Goal: Transaction & Acquisition: Purchase product/service

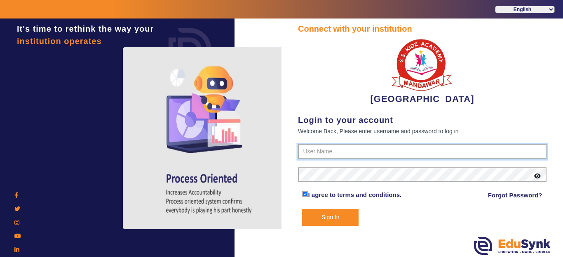
type input "9928895959"
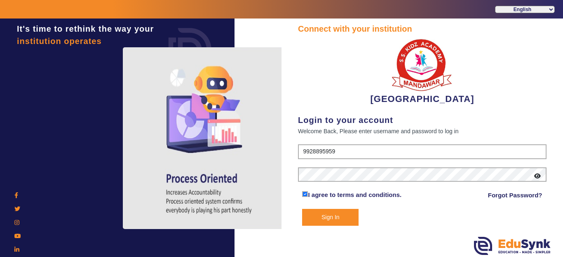
click at [330, 216] on button "Sign In" at bounding box center [330, 217] width 56 height 17
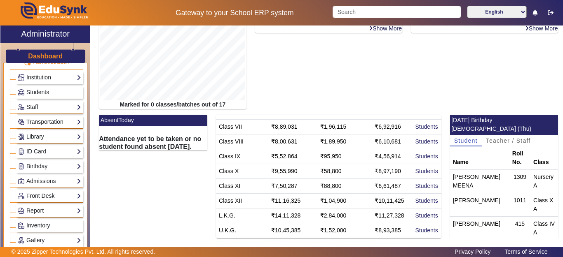
scroll to position [82, 0]
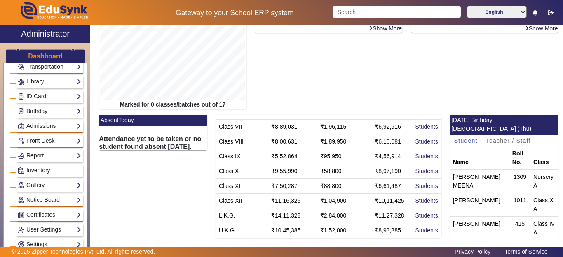
click at [37, 110] on link "Birthday" at bounding box center [49, 111] width 63 height 9
click at [32, 122] on link "Students" at bounding box center [33, 122] width 23 height 7
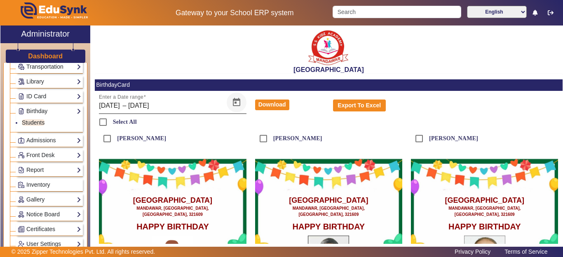
click at [232, 104] on span "Open calendar" at bounding box center [237, 103] width 20 height 20
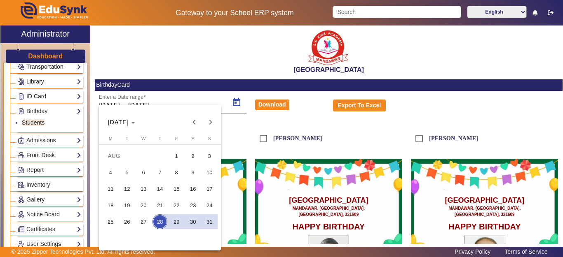
click at [161, 220] on span "28" at bounding box center [159, 222] width 15 height 15
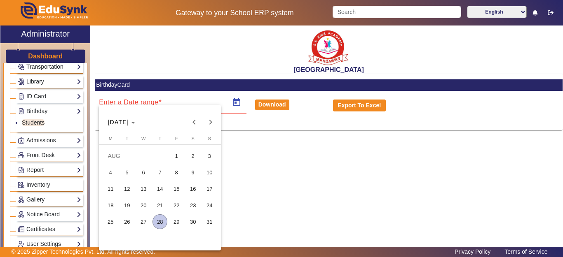
click at [163, 222] on span "28" at bounding box center [159, 222] width 15 height 15
type input "[DATE]"
click at [163, 222] on span "28" at bounding box center [159, 222] width 15 height 15
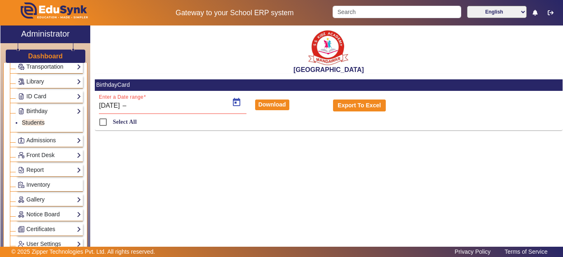
type input "[DATE]"
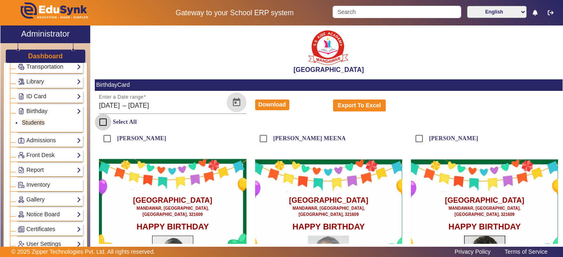
click at [97, 123] on input "Select All" at bounding box center [103, 122] width 16 height 16
checkbox input "true"
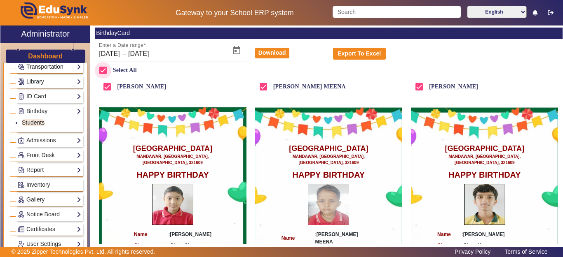
scroll to position [33, 0]
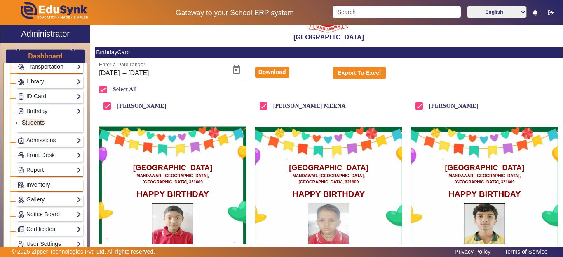
click at [274, 70] on button "Download" at bounding box center [272, 72] width 34 height 11
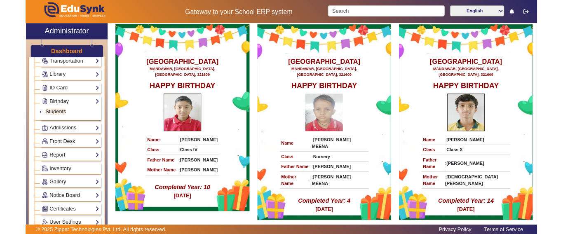
scroll to position [156, 0]
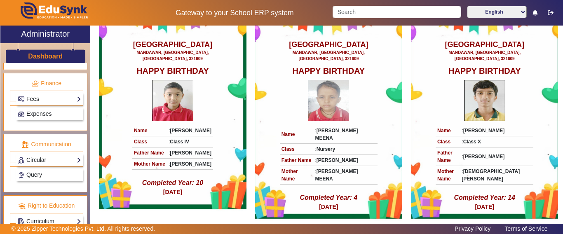
drag, startPoint x: 34, startPoint y: 100, endPoint x: 35, endPoint y: 118, distance: 18.1
click at [35, 100] on link "Fees" at bounding box center [49, 98] width 63 height 9
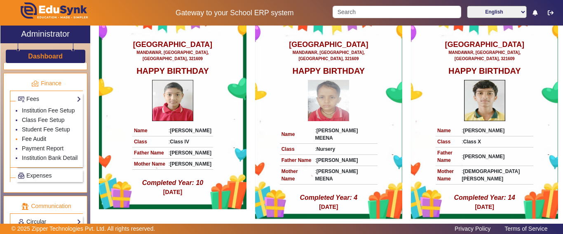
click at [33, 142] on link "Fee Audit" at bounding box center [34, 139] width 24 height 7
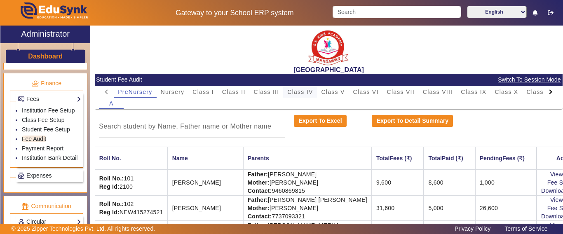
click at [302, 92] on span "Class IV" at bounding box center [300, 92] width 26 height 6
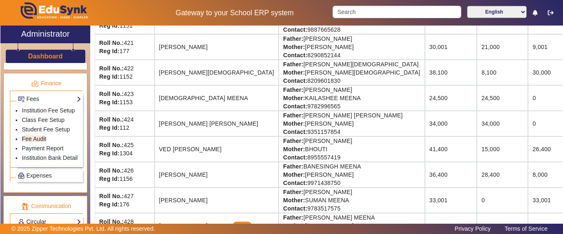
scroll to position [693, 0]
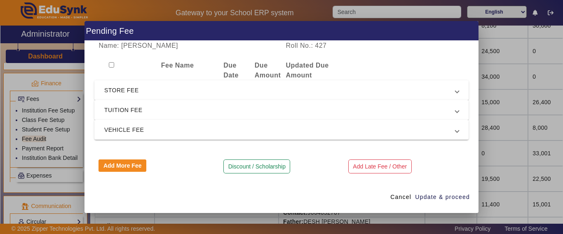
click at [134, 111] on span "TUITION FEE" at bounding box center [279, 110] width 351 height 10
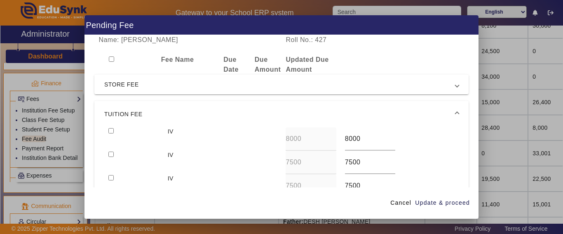
click at [111, 129] on input "checkbox" at bounding box center [110, 130] width 5 height 5
checkbox input "true"
click at [111, 154] on input "checkbox" at bounding box center [110, 154] width 5 height 5
checkbox input "true"
click at [446, 201] on span "Update & proceed" at bounding box center [442, 203] width 55 height 9
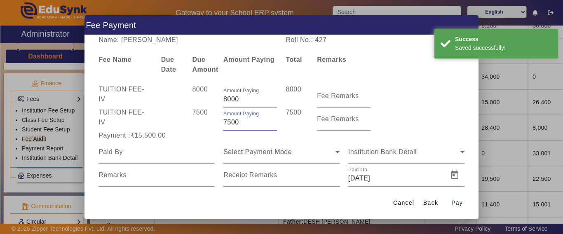
drag, startPoint x: 253, startPoint y: 122, endPoint x: 213, endPoint y: 129, distance: 40.5
click at [213, 129] on div "TUITION FEE - IV 7500 Amount Paying 7500 7500 Fee Remarks" at bounding box center [281, 119] width 374 height 23
type input "7000"
click at [188, 120] on div "7500" at bounding box center [203, 119] width 31 height 23
click at [186, 131] on div "Payment :₹15,000.00" at bounding box center [156, 136] width 125 height 10
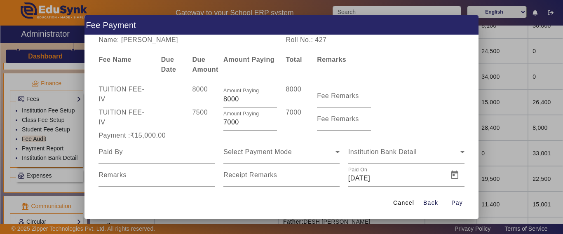
click at [186, 131] on div "Payment :₹15,000.00" at bounding box center [156, 136] width 125 height 10
click at [195, 128] on div "7500" at bounding box center [203, 119] width 31 height 23
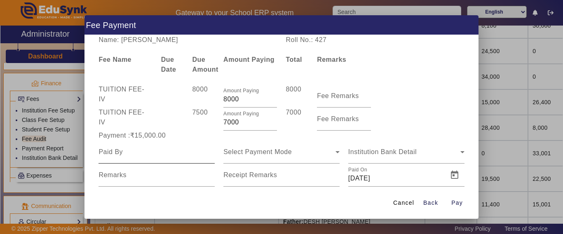
click at [132, 157] on div at bounding box center [156, 151] width 116 height 23
click at [133, 157] on input at bounding box center [156, 152] width 116 height 10
type input "yash"
click at [249, 152] on span "Select Payment Mode" at bounding box center [257, 151] width 68 height 7
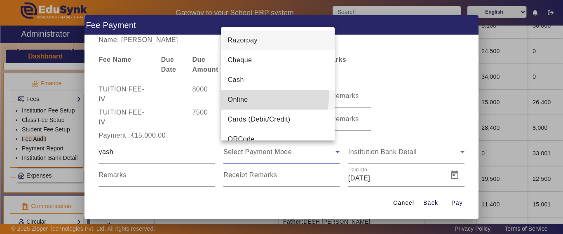
click at [242, 96] on span "Online" at bounding box center [237, 100] width 20 height 10
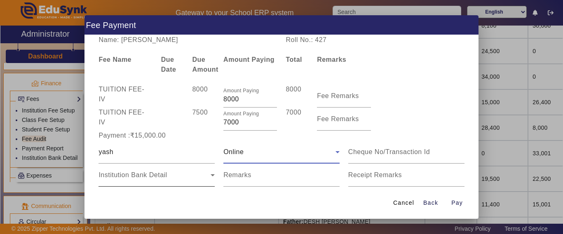
click at [129, 176] on span "Institution Bank Detail" at bounding box center [132, 174] width 68 height 7
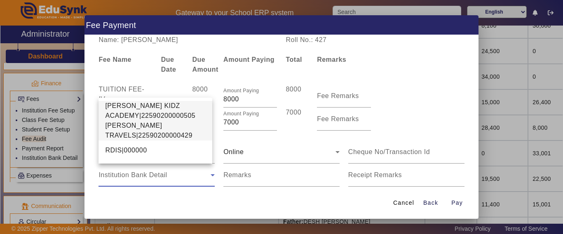
click at [129, 129] on span "[PERSON_NAME] TRAVELS|22590200000429" at bounding box center [155, 131] width 101 height 20
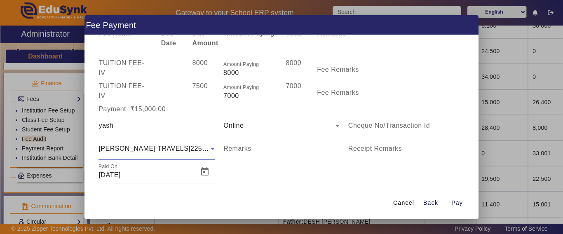
scroll to position [40, 0]
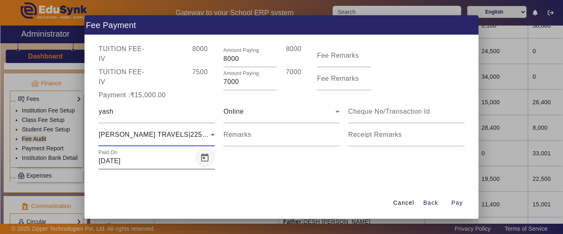
click at [202, 156] on span "Open calendar" at bounding box center [205, 158] width 20 height 20
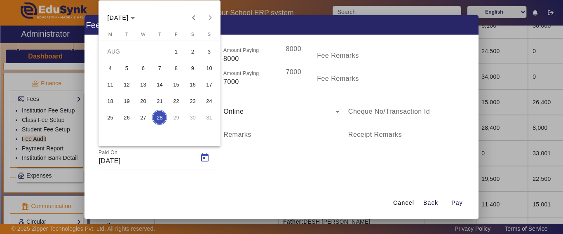
click at [127, 118] on span "26" at bounding box center [126, 117] width 15 height 15
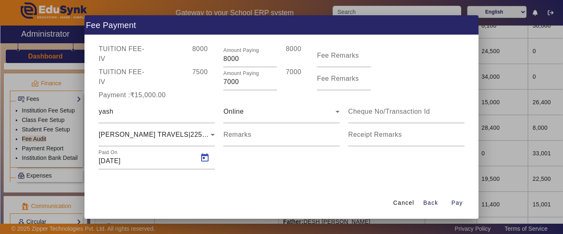
type input "[DATE]"
click at [458, 203] on span "Pay" at bounding box center [457, 203] width 12 height 9
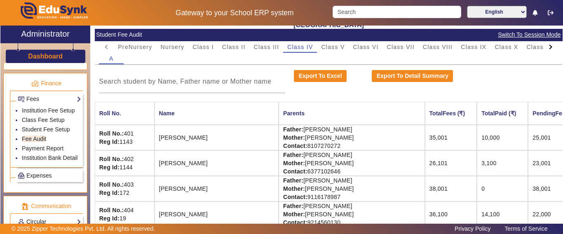
scroll to position [0, 0]
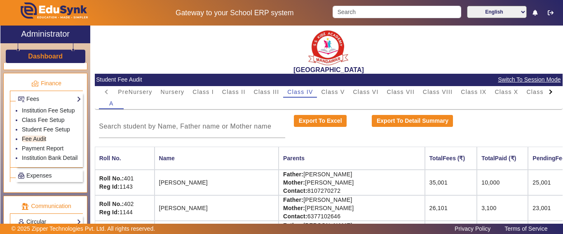
click at [543, 95] on div at bounding box center [550, 92] width 15 height 12
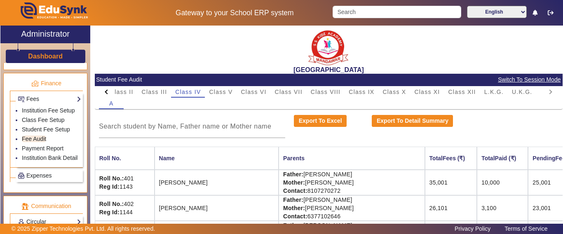
click at [541, 95] on mat-tab-header "PreNursery Nursery Class I Class II Class III Class IV Class V Class VI Class V…" at bounding box center [328, 92] width 459 height 12
click at [524, 92] on span "U.K.G." at bounding box center [522, 92] width 21 height 6
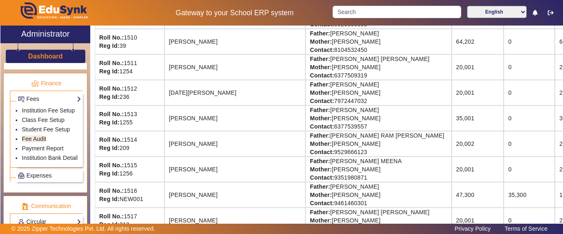
scroll to position [371, 45]
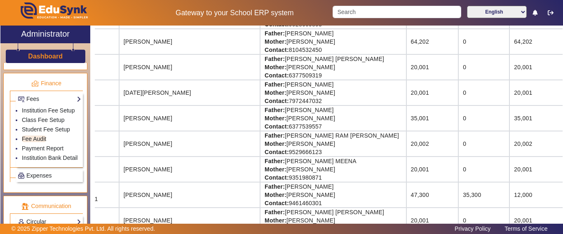
drag, startPoint x: 545, startPoint y: 125, endPoint x: 562, endPoint y: 127, distance: 17.0
click at [562, 127] on div "X Administrator Dashboard Administration Institution Institution Details Sessio…" at bounding box center [281, 135] width 563 height 219
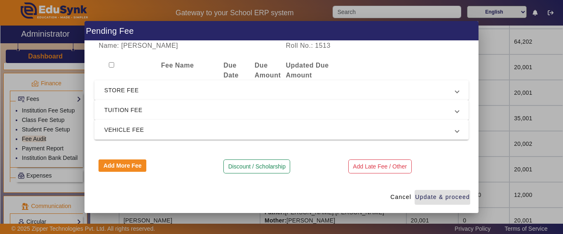
click at [132, 110] on span "TUITION FEE" at bounding box center [279, 110] width 351 height 10
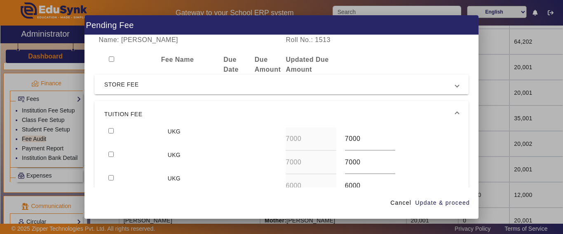
click at [120, 87] on span "STORE FEE" at bounding box center [279, 85] width 351 height 10
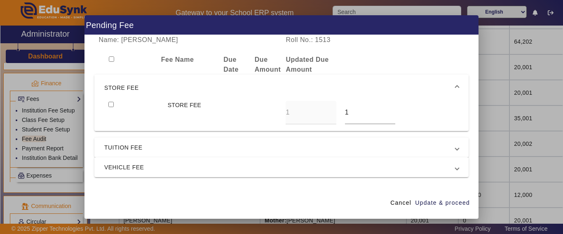
click at [120, 87] on span "STORE FEE" at bounding box center [279, 88] width 351 height 10
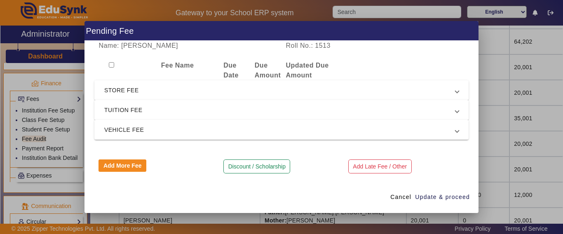
click at [117, 104] on mat-expansion-panel-header "TUITION FEE" at bounding box center [281, 110] width 374 height 20
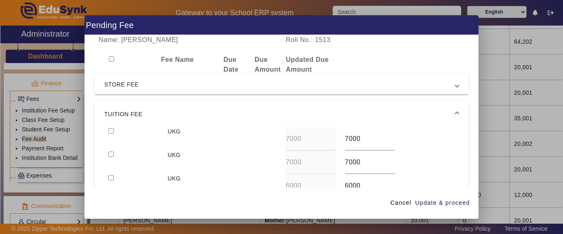
click at [108, 127] on mat-expansion-panel-header "TUITION FEE" at bounding box center [281, 114] width 374 height 26
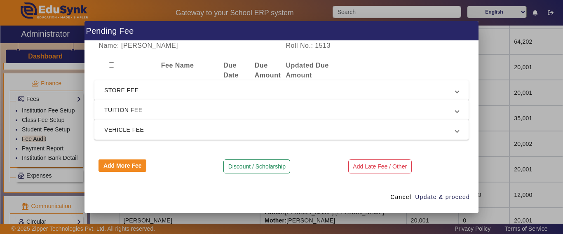
click at [146, 119] on mat-expansion-panel-header "TUITION FEE" at bounding box center [281, 110] width 374 height 20
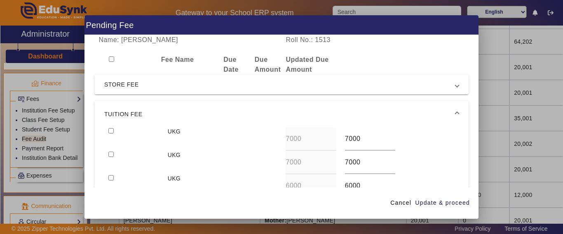
click at [112, 132] on input "checkbox" at bounding box center [110, 130] width 5 height 5
checkbox input "true"
click at [466, 204] on span "Update & proceed" at bounding box center [442, 203] width 55 height 9
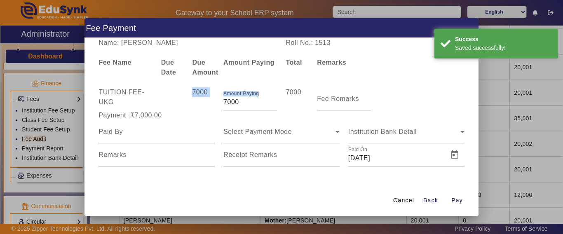
click at [190, 109] on div "TUITION FEE - UKG 7000 Amount Paying 7000 7000 Fee Remarks" at bounding box center [281, 98] width 374 height 23
click at [242, 105] on input "7000" at bounding box center [250, 102] width 54 height 10
drag, startPoint x: 243, startPoint y: 105, endPoint x: 192, endPoint y: 101, distance: 50.8
click at [192, 101] on div "TUITION FEE - UKG 7000 Amount Paying 7000 7000 Fee Remarks" at bounding box center [281, 98] width 374 height 23
type input "5000"
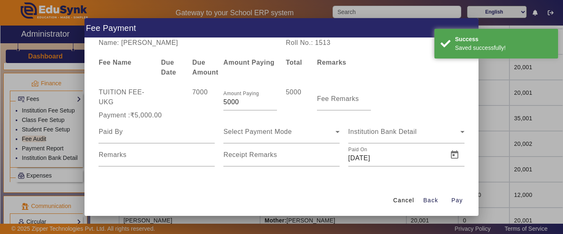
click at [204, 110] on div "Payment :₹5,000.00" at bounding box center [156, 115] width 125 height 10
click at [148, 134] on input at bounding box center [156, 132] width 116 height 10
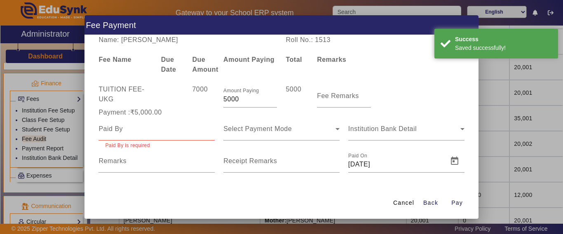
click at [149, 139] on mat-form-field "Paid By is required" at bounding box center [156, 133] width 116 height 32
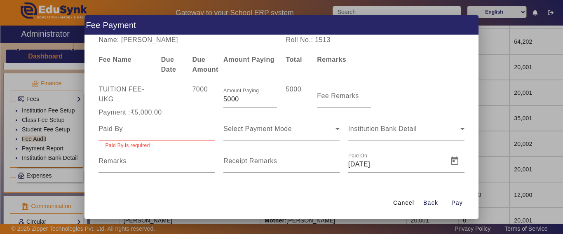
click at [148, 136] on div at bounding box center [156, 128] width 116 height 23
click at [147, 132] on input at bounding box center [156, 129] width 116 height 10
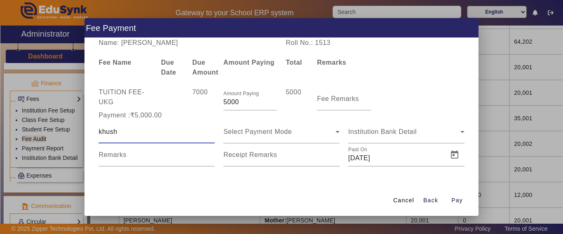
type input "khush"
click at [251, 133] on span "Select Payment Mode" at bounding box center [257, 131] width 68 height 7
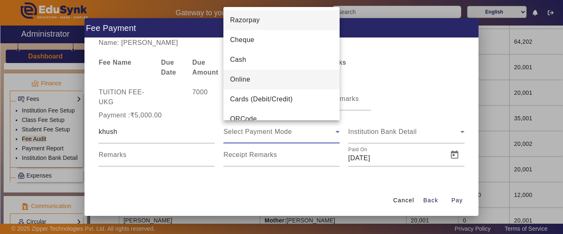
click at [257, 85] on mat-option "Online" at bounding box center [281, 80] width 116 height 20
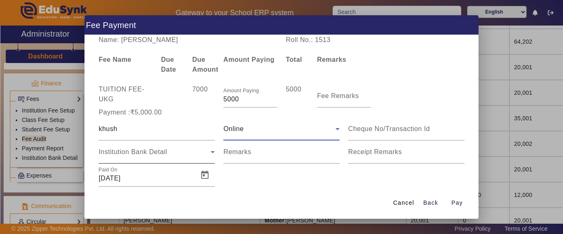
click at [131, 161] on div "Institution Bank Detail" at bounding box center [156, 151] width 116 height 23
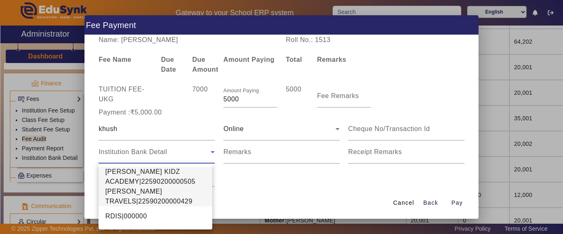
click at [131, 200] on span "[PERSON_NAME] TRAVELS|22590200000429" at bounding box center [155, 197] width 101 height 20
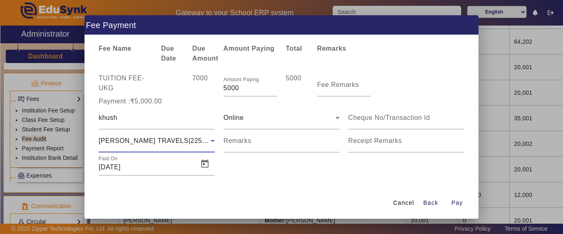
scroll to position [17, 0]
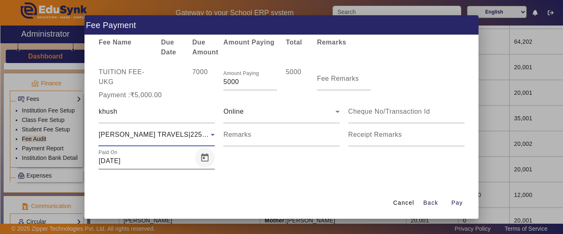
click at [208, 152] on span "Open calendar" at bounding box center [205, 158] width 20 height 20
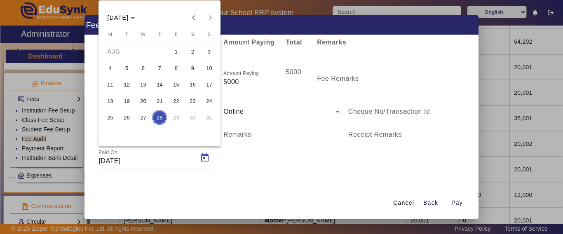
click at [127, 118] on span "26" at bounding box center [126, 117] width 15 height 15
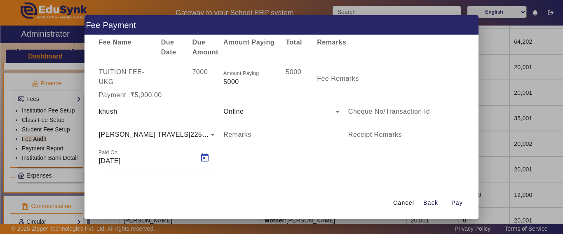
type input "[DATE]"
click at [457, 204] on span "Pay" at bounding box center [457, 203] width 12 height 9
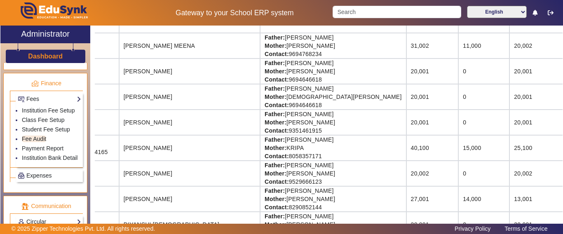
scroll to position [0, 45]
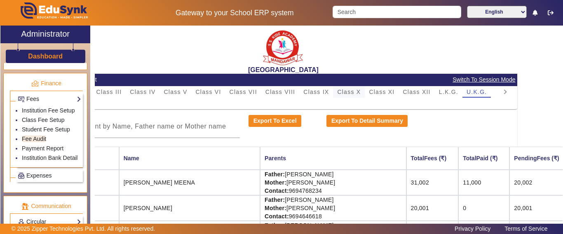
click at [345, 92] on span "Class X" at bounding box center [348, 92] width 23 height 6
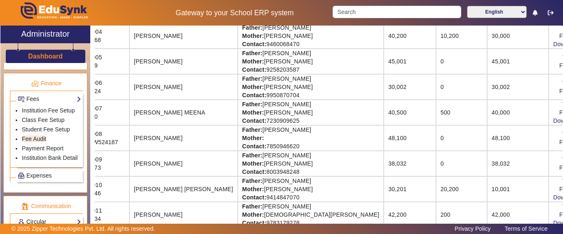
scroll to position [165, 35]
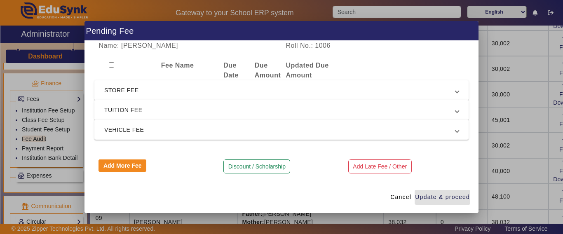
click at [111, 117] on mat-expansion-panel-header "TUITION FEE" at bounding box center [281, 110] width 374 height 20
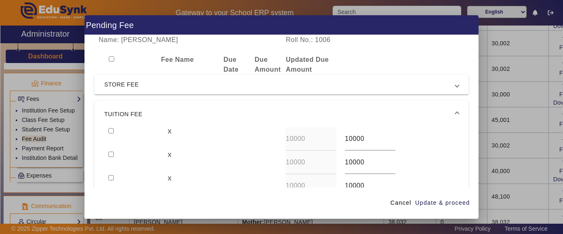
click at [109, 128] on input "checkbox" at bounding box center [110, 130] width 5 height 5
checkbox input "true"
click at [433, 201] on span "Update & proceed" at bounding box center [442, 203] width 55 height 9
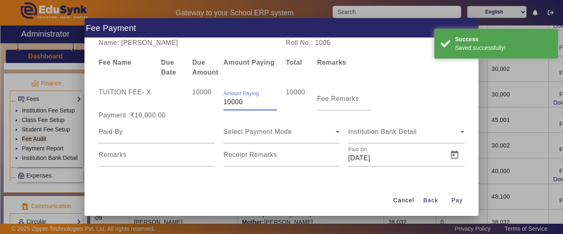
drag, startPoint x: 239, startPoint y: 105, endPoint x: 196, endPoint y: 108, distance: 42.6
click at [196, 108] on div "TUITION FEE - X 10000 Amount Paying 10000 10000 Fee Remarks" at bounding box center [281, 98] width 374 height 23
type input "5000"
click at [147, 136] on input at bounding box center [156, 132] width 116 height 10
type input "[PERSON_NAME]"
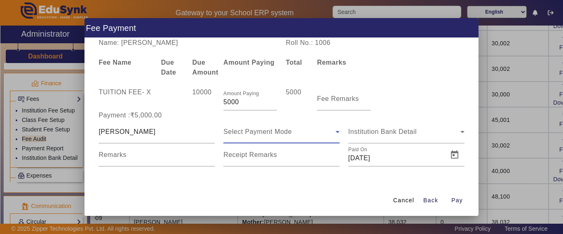
click at [256, 129] on span "Select Payment Mode" at bounding box center [257, 131] width 68 height 7
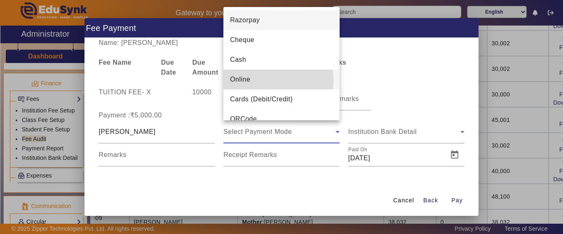
click at [255, 81] on mat-option "Online" at bounding box center [281, 80] width 116 height 20
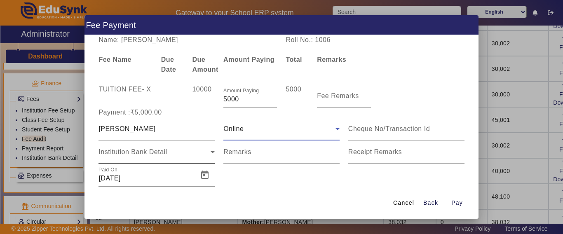
click at [138, 150] on span "Institution Bank Detail" at bounding box center [132, 151] width 68 height 7
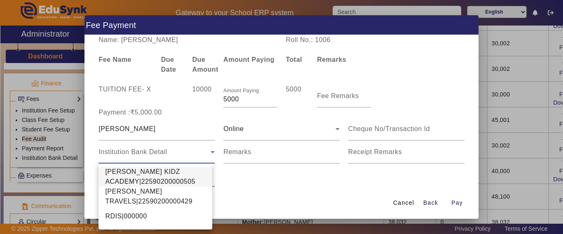
drag, startPoint x: 138, startPoint y: 176, endPoint x: 142, endPoint y: 175, distance: 4.2
click at [138, 176] on span "[PERSON_NAME] KIDZ ACADEMY|22590200000505" at bounding box center [155, 177] width 101 height 20
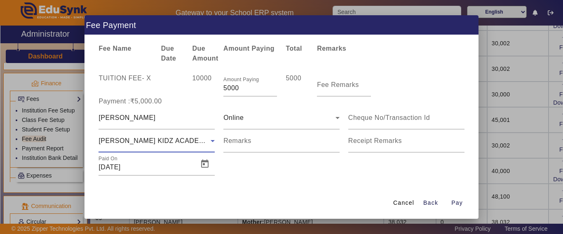
scroll to position [17, 0]
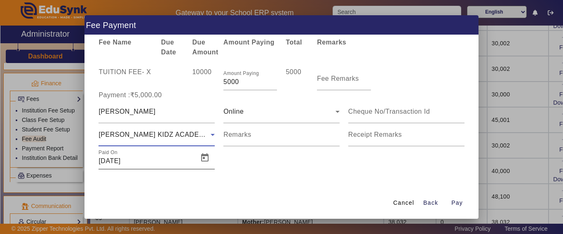
click at [139, 161] on input "[DATE]" at bounding box center [145, 161] width 95 height 10
click at [204, 159] on span "Open calendar" at bounding box center [205, 158] width 20 height 20
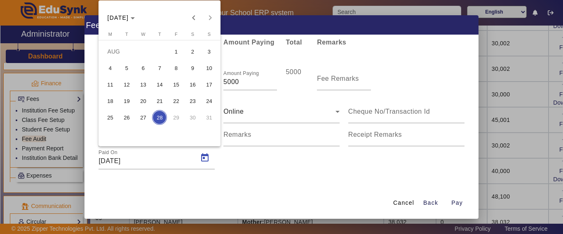
click at [145, 119] on span "27" at bounding box center [143, 117] width 15 height 15
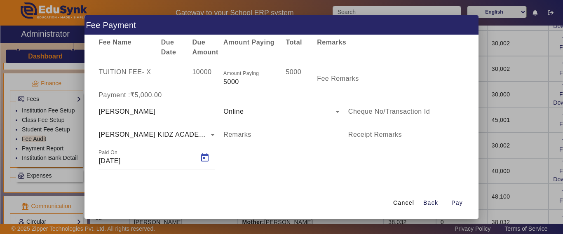
type input "[DATE]"
click at [461, 202] on span "Pay" at bounding box center [457, 203] width 12 height 9
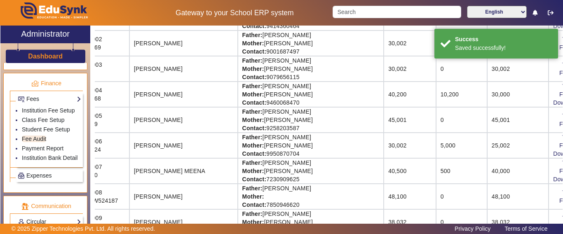
scroll to position [0, 35]
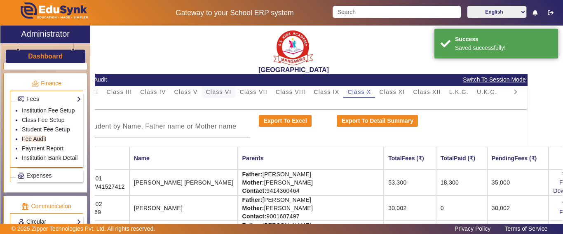
click at [212, 90] on span "Class VI" at bounding box center [219, 92] width 26 height 6
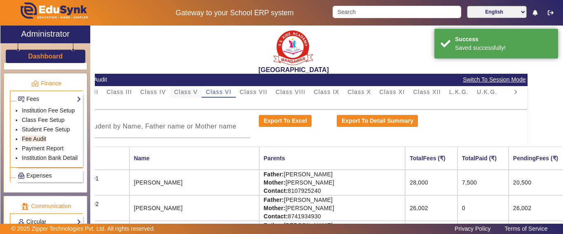
scroll to position [0, 34]
drag, startPoint x: 183, startPoint y: 94, endPoint x: 192, endPoint y: 98, distance: 9.6
click at [183, 94] on span "Class V" at bounding box center [186, 92] width 23 height 6
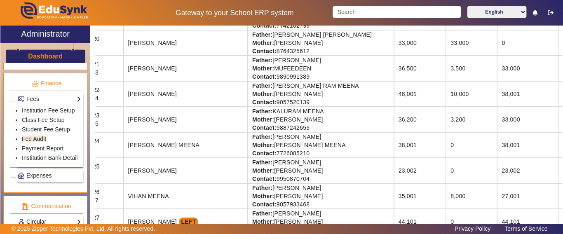
scroll to position [700, 34]
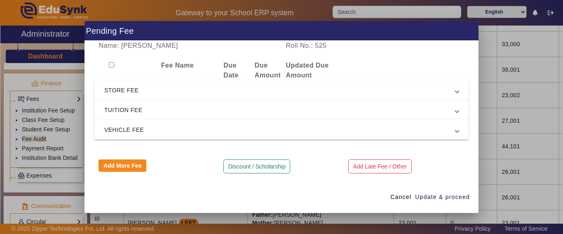
click at [130, 100] on mat-expansion-panel-header "STORE FEE" at bounding box center [281, 90] width 374 height 20
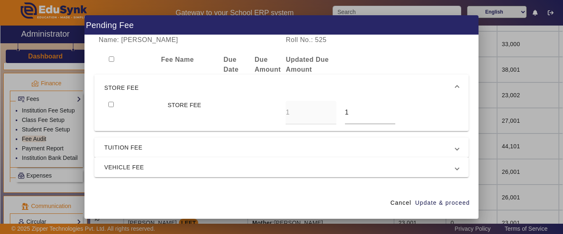
click at [124, 95] on mat-expansion-panel-header "STORE FEE" at bounding box center [281, 88] width 374 height 26
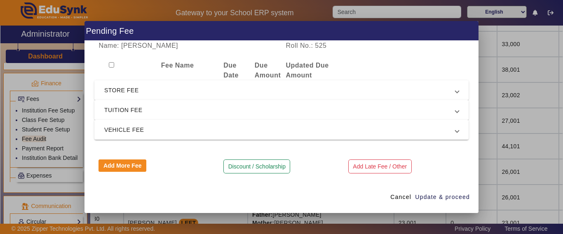
click at [124, 106] on span "TUITION FEE" at bounding box center [279, 110] width 351 height 10
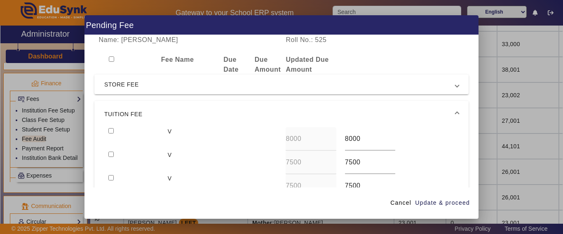
drag, startPoint x: 110, startPoint y: 131, endPoint x: 119, endPoint y: 131, distance: 8.7
click at [110, 130] on input "checkbox" at bounding box center [110, 130] width 5 height 5
checkbox input "true"
drag, startPoint x: 353, startPoint y: 143, endPoint x: 359, endPoint y: 140, distance: 6.7
click at [353, 143] on input "8000" at bounding box center [370, 139] width 50 height 10
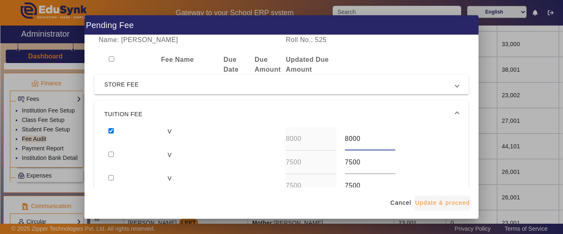
click at [450, 203] on span "Update & proceed" at bounding box center [442, 203] width 55 height 9
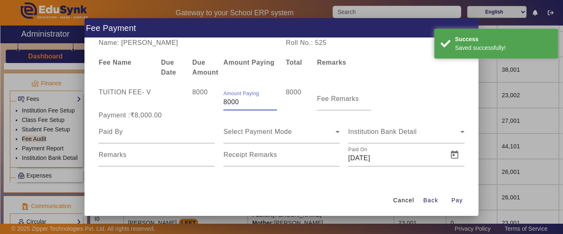
drag, startPoint x: 229, startPoint y: 108, endPoint x: 211, endPoint y: 108, distance: 18.1
click at [211, 108] on div "TUITION FEE - V 8000 Amount Paying 8000 8000 Fee Remarks" at bounding box center [281, 98] width 374 height 23
type input "5000"
click at [127, 126] on div at bounding box center [156, 131] width 116 height 23
click at [123, 133] on input at bounding box center [156, 132] width 116 height 10
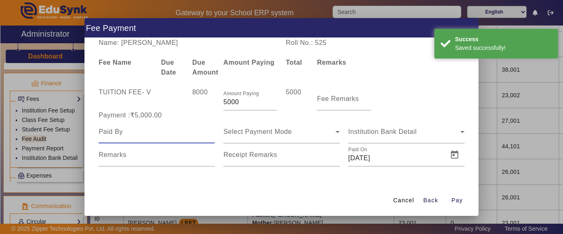
click at [123, 133] on input at bounding box center [156, 132] width 116 height 10
type input "[PERSON_NAME]"
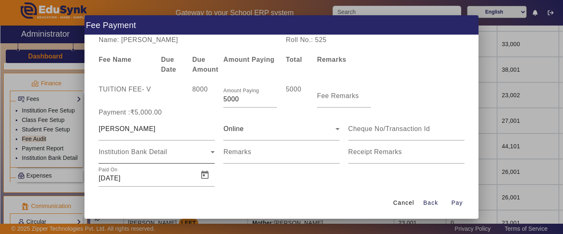
click at [131, 162] on div "Institution Bank Detail" at bounding box center [156, 151] width 116 height 23
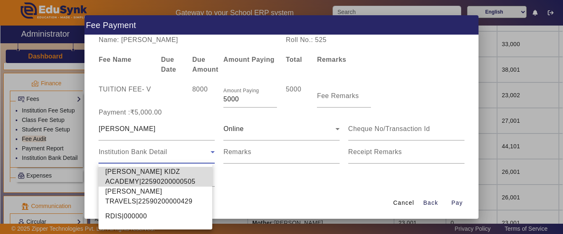
click at [133, 175] on span "[PERSON_NAME] KIDZ ACADEMY|22590200000505" at bounding box center [155, 177] width 101 height 20
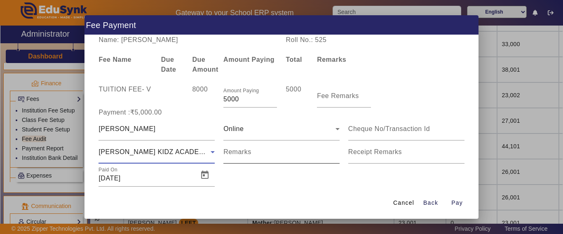
click at [264, 150] on div "Remarks" at bounding box center [281, 151] width 116 height 23
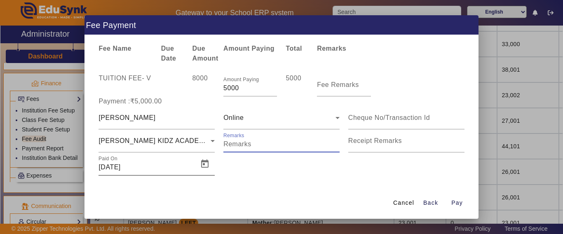
scroll to position [17, 0]
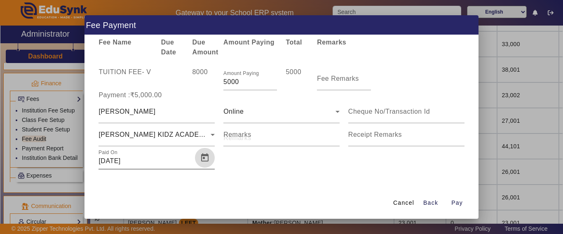
click at [206, 153] on span "Open calendar" at bounding box center [205, 158] width 20 height 20
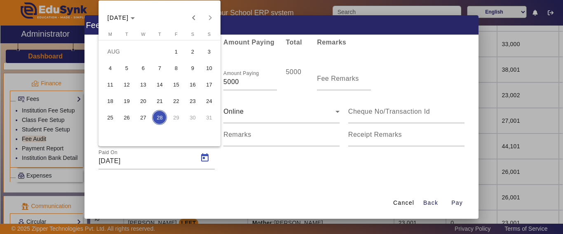
click at [142, 118] on span "27" at bounding box center [143, 117] width 15 height 15
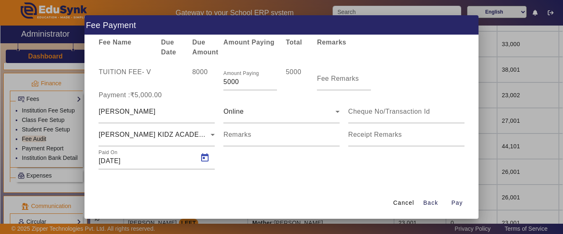
type input "[DATE]"
click at [451, 203] on span "Pay" at bounding box center [457, 203] width 12 height 9
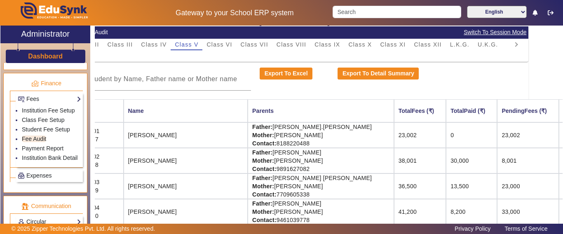
scroll to position [0, 34]
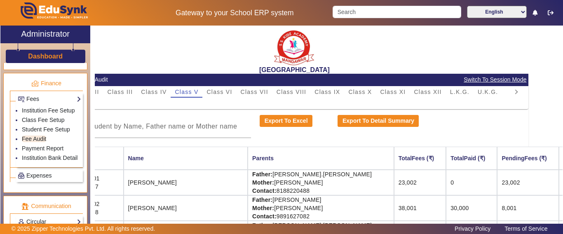
click at [360, 98] on div "A" at bounding box center [294, 104] width 459 height 12
click at [360, 85] on mat-card-header "Student Fee Audit Switch To Session Mode" at bounding box center [295, 80] width 468 height 12
click at [359, 90] on span "Class X" at bounding box center [359, 92] width 23 height 6
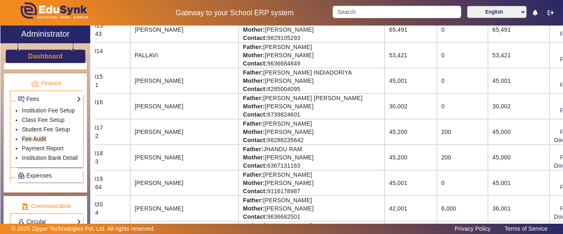
scroll to position [494, 34]
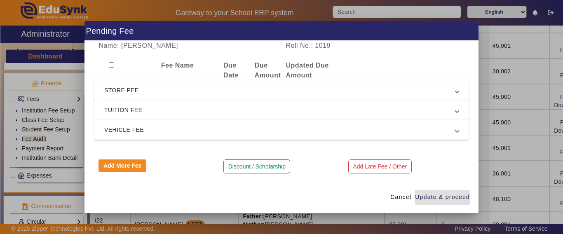
click at [135, 105] on mat-expansion-panel-header "TUITION FEE" at bounding box center [281, 110] width 374 height 20
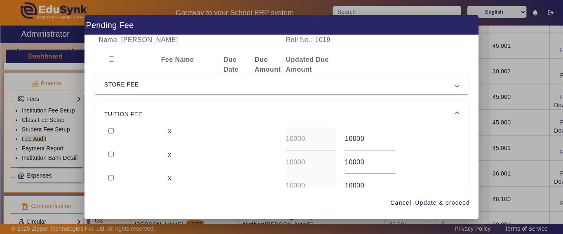
click at [108, 131] on input "checkbox" at bounding box center [110, 130] width 5 height 5
checkbox input "true"
click at [427, 202] on span "Update & proceed" at bounding box center [442, 203] width 55 height 9
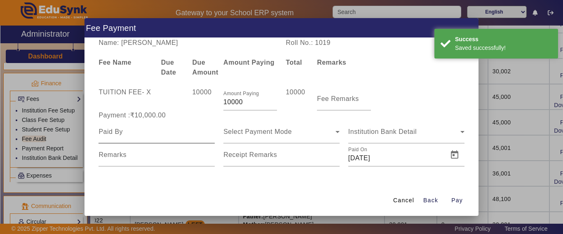
click at [143, 135] on input at bounding box center [156, 132] width 116 height 10
type input "[PERSON_NAME]"
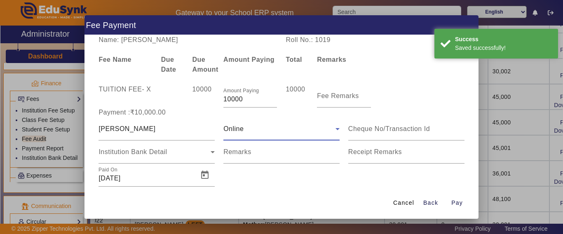
click at [227, 133] on div "Online" at bounding box center [279, 129] width 112 height 10
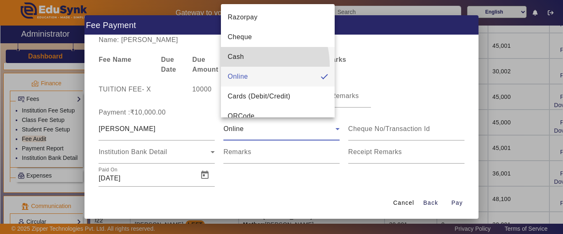
click at [239, 66] on mat-option "Cash" at bounding box center [278, 57] width 114 height 20
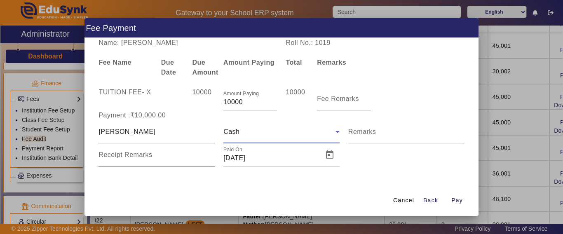
click at [135, 151] on div "Receipt Remarks" at bounding box center [156, 154] width 116 height 23
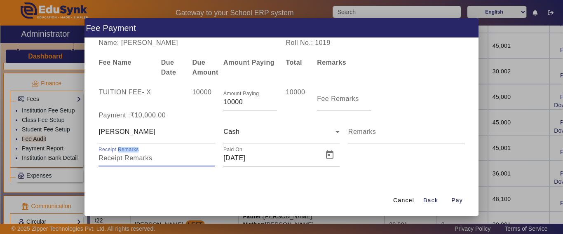
drag, startPoint x: 135, startPoint y: 151, endPoint x: 138, endPoint y: 154, distance: 4.4
click at [135, 151] on mat-label "Receipt Remarks" at bounding box center [118, 149] width 40 height 5
click at [135, 153] on input "Receipt Remarks" at bounding box center [156, 158] width 116 height 10
click at [330, 159] on span "Open calendar" at bounding box center [330, 155] width 20 height 20
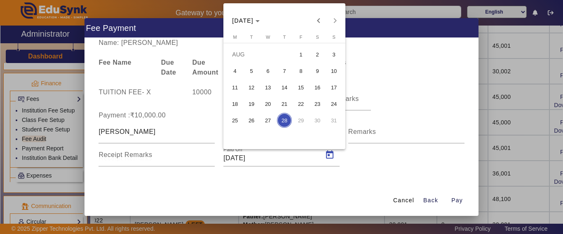
click at [456, 203] on div at bounding box center [281, 117] width 563 height 234
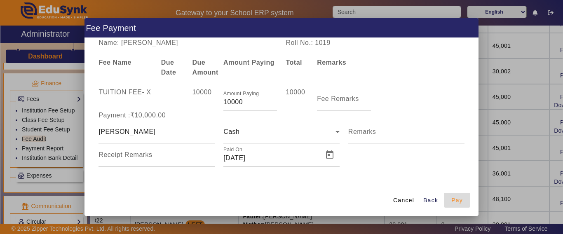
click at [457, 202] on span "Pay" at bounding box center [457, 200] width 12 height 9
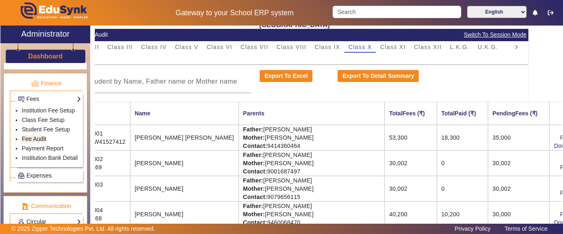
scroll to position [0, 34]
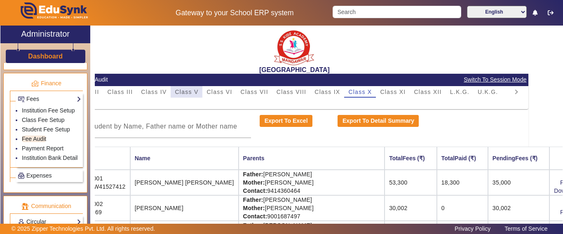
click at [184, 87] on span "Class V" at bounding box center [186, 92] width 23 height 12
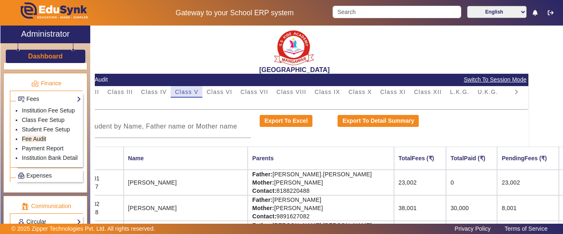
click at [192, 92] on span "Class V" at bounding box center [186, 92] width 23 height 6
click at [365, 17] on input "Search" at bounding box center [396, 12] width 128 height 12
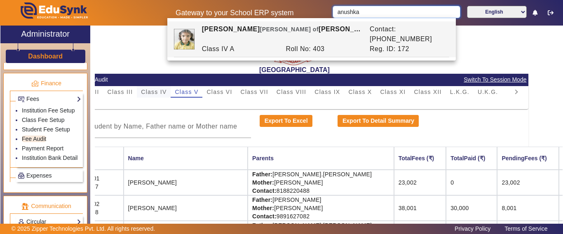
type input "anushka"
click at [154, 90] on span "Class IV" at bounding box center [154, 92] width 26 height 6
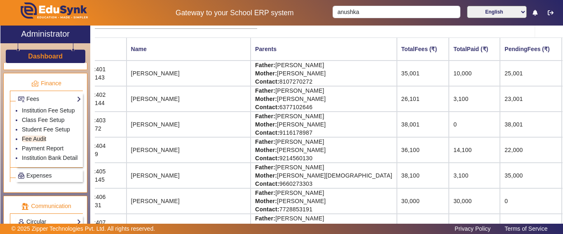
scroll to position [124, 28]
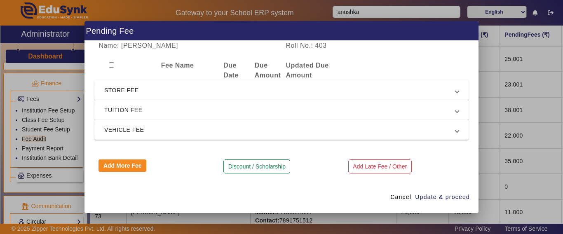
click at [164, 112] on span "TUITION FEE" at bounding box center [279, 110] width 351 height 10
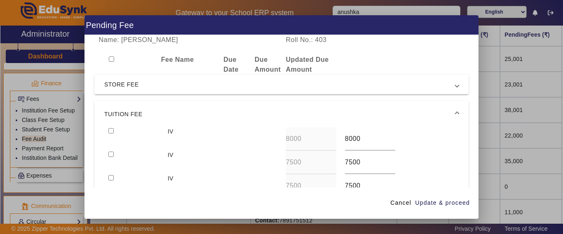
click at [111, 131] on input "checkbox" at bounding box center [110, 130] width 5 height 5
checkbox input "true"
click at [111, 152] on input "checkbox" at bounding box center [110, 154] width 5 height 5
checkbox input "true"
click at [428, 202] on span "Update & proceed" at bounding box center [442, 203] width 55 height 9
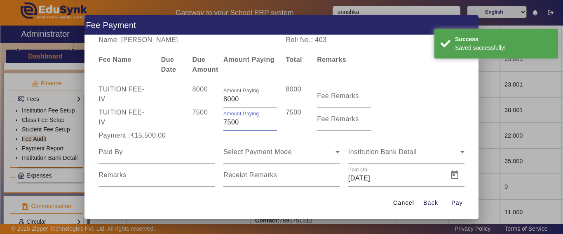
drag, startPoint x: 249, startPoint y: 125, endPoint x: 193, endPoint y: 129, distance: 56.1
click at [193, 129] on div "TUITION FEE - IV 7500 Amount Paying 7500 7500 Fee Remarks" at bounding box center [281, 119] width 374 height 23
type input "2000"
click at [185, 155] on input at bounding box center [156, 152] width 116 height 10
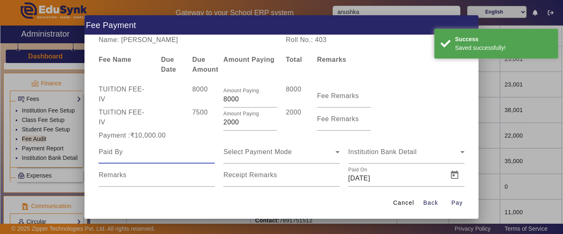
click at [129, 154] on input at bounding box center [156, 152] width 116 height 10
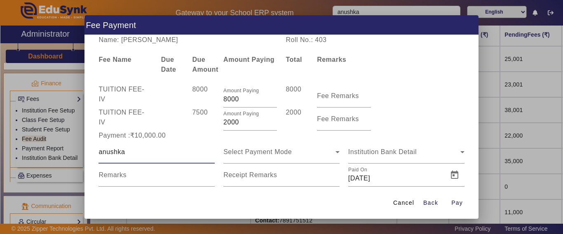
type input "anushka"
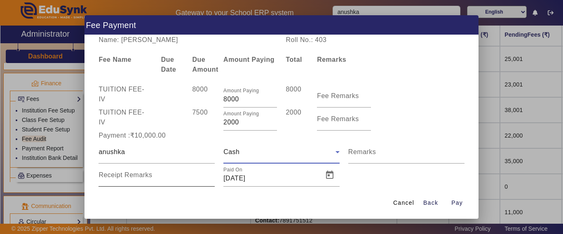
click at [111, 177] on mat-label "Receipt Remarks" at bounding box center [125, 174] width 54 height 7
click at [111, 177] on input "Receipt Remarks" at bounding box center [156, 178] width 116 height 10
click at [329, 184] on span "Open calendar" at bounding box center [330, 175] width 20 height 20
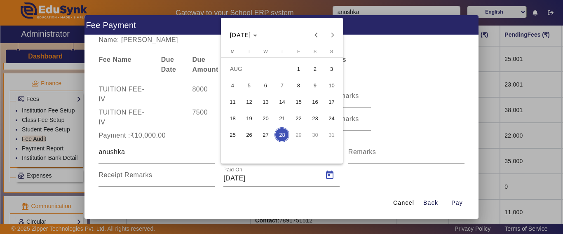
click at [454, 206] on div at bounding box center [281, 117] width 563 height 234
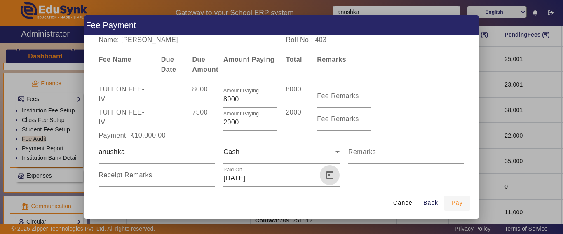
click at [457, 204] on span "Pay" at bounding box center [457, 203] width 12 height 9
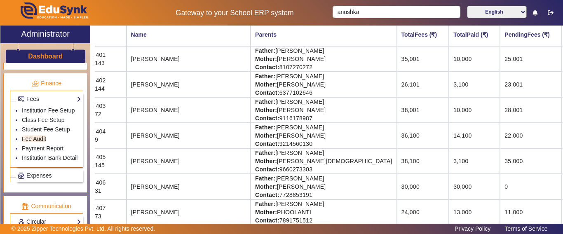
scroll to position [0, 28]
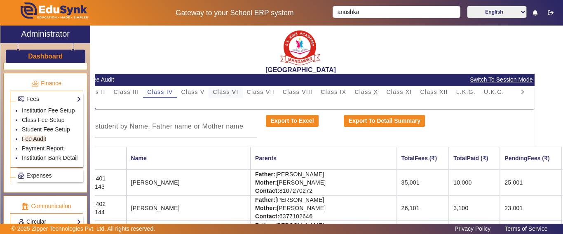
click at [214, 91] on span "Class VI" at bounding box center [226, 92] width 26 height 6
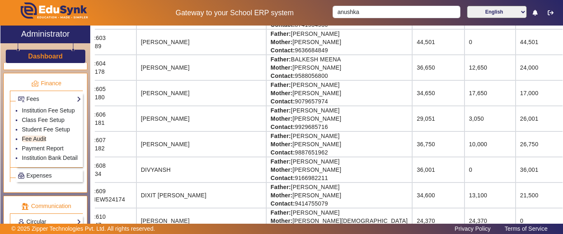
scroll to position [206, 28]
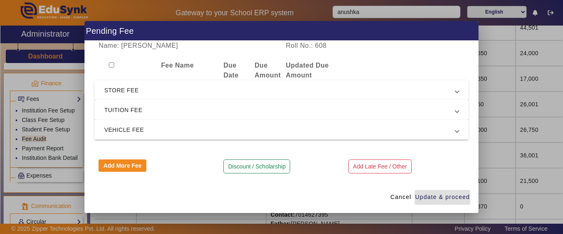
click at [168, 130] on span "VEHICLE FEE" at bounding box center [279, 130] width 351 height 10
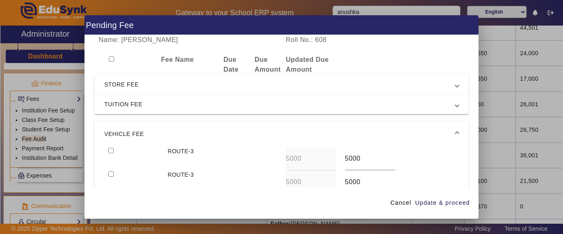
click at [163, 129] on mat-expansion-panel-header "VEHICLE FEE" at bounding box center [281, 134] width 374 height 26
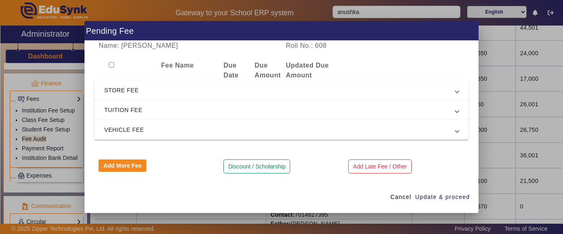
click at [140, 110] on span "TUITION FEE" at bounding box center [279, 110] width 351 height 10
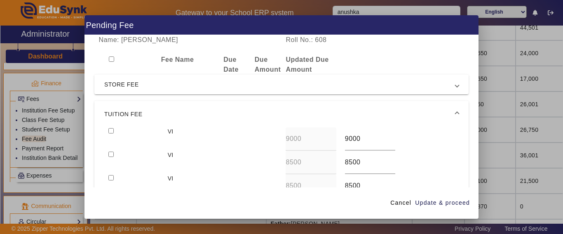
click at [115, 128] on div at bounding box center [133, 138] width 59 height 23
click at [110, 130] on input "checkbox" at bounding box center [110, 130] width 5 height 5
checkbox input "true"
click at [111, 152] on input "checkbox" at bounding box center [110, 154] width 5 height 5
checkbox input "true"
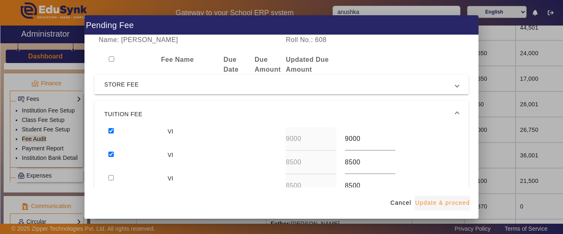
click at [453, 201] on span "Update & proceed" at bounding box center [442, 203] width 55 height 9
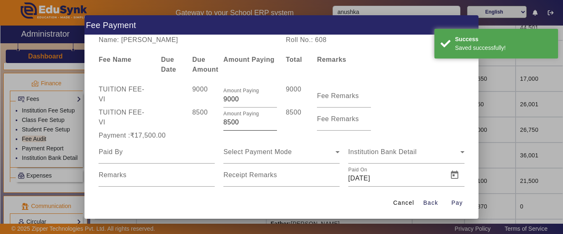
click at [232, 122] on input "8500" at bounding box center [250, 122] width 54 height 10
drag, startPoint x: 239, startPoint y: 122, endPoint x: 195, endPoint y: 129, distance: 43.9
click at [195, 129] on div "TUITION FEE - VI 8500 Amount Paying 8500 8500 Fee Remarks" at bounding box center [281, 119] width 374 height 23
type input "1000"
click at [195, 129] on div "8500" at bounding box center [203, 119] width 31 height 23
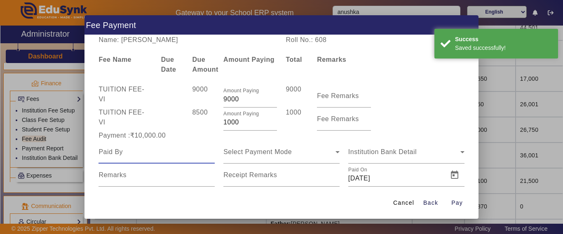
click at [146, 154] on input at bounding box center [156, 152] width 116 height 10
type input "[PERSON_NAME]"
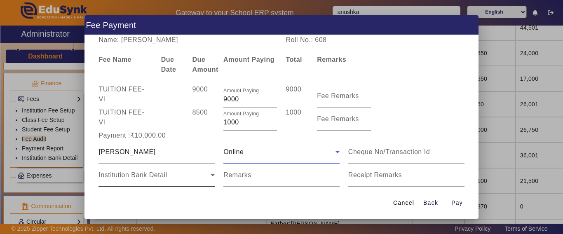
click at [140, 179] on div "Institution Bank Detail" at bounding box center [154, 175] width 112 height 10
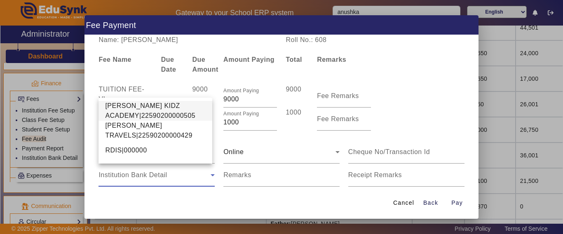
drag, startPoint x: 128, startPoint y: 110, endPoint x: 138, endPoint y: 116, distance: 11.3
click at [128, 110] on span "[PERSON_NAME] KIDZ ACADEMY|22590200000505" at bounding box center [155, 111] width 101 height 20
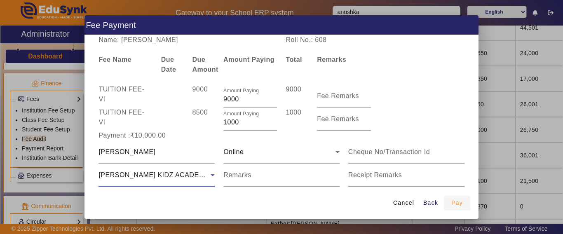
click at [459, 204] on span "Pay" at bounding box center [457, 203] width 12 height 9
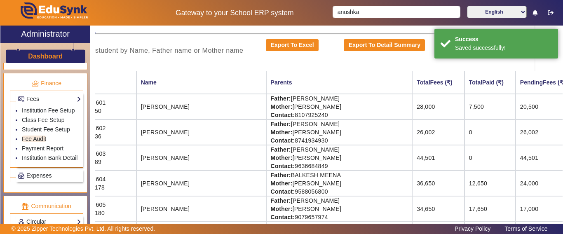
scroll to position [0, 28]
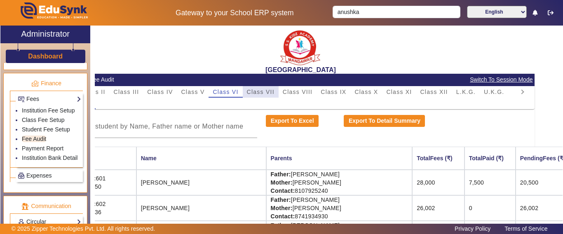
click at [265, 92] on span "Class VII" at bounding box center [261, 92] width 28 height 6
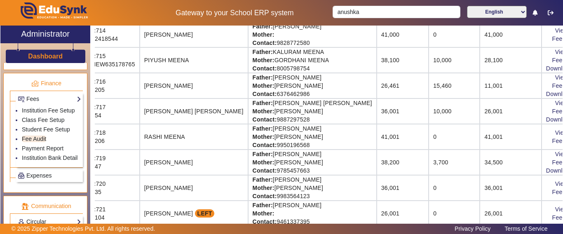
scroll to position [494, 28]
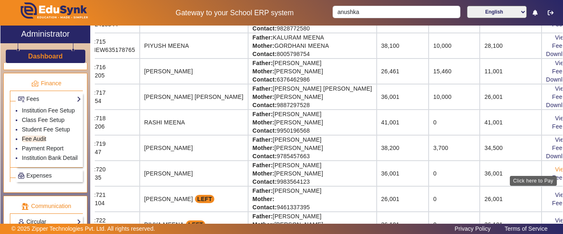
click at [555, 171] on link "View & Pay" at bounding box center [570, 169] width 30 height 7
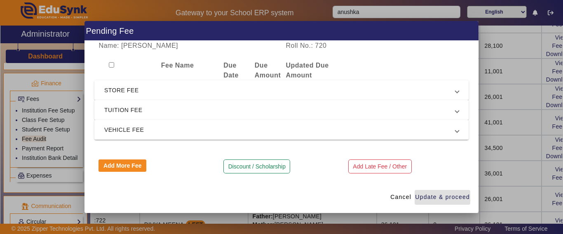
click at [147, 115] on span "TUITION FEE" at bounding box center [279, 110] width 351 height 10
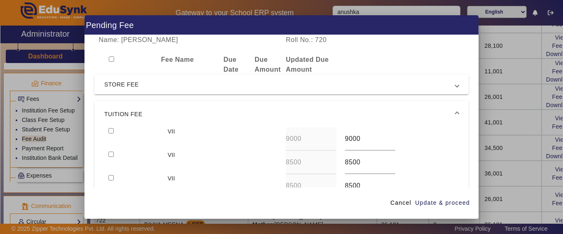
drag, startPoint x: 111, startPoint y: 131, endPoint x: 115, endPoint y: 135, distance: 5.3
click at [112, 131] on input "checkbox" at bounding box center [110, 130] width 5 height 5
checkbox input "true"
click at [109, 151] on div at bounding box center [133, 162] width 59 height 23
click at [110, 154] on input "checkbox" at bounding box center [110, 154] width 5 height 5
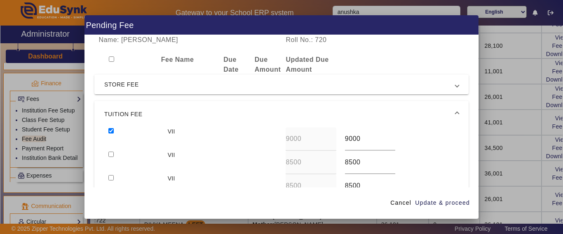
checkbox input "true"
click at [456, 199] on span "Update & proceed" at bounding box center [442, 203] width 55 height 9
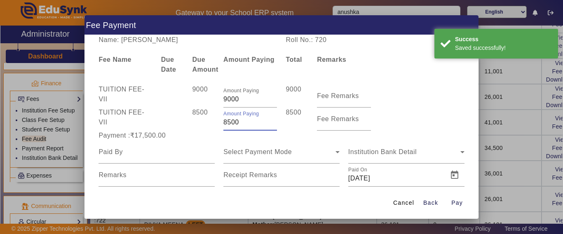
drag, startPoint x: 242, startPoint y: 125, endPoint x: 190, endPoint y: 127, distance: 52.4
click at [190, 127] on div "TUITION FEE - VII 8500 Amount Paying 8500 8500 Fee Remarks" at bounding box center [281, 119] width 374 height 23
type input "1000"
click at [184, 151] on input at bounding box center [156, 152] width 116 height 10
drag, startPoint x: 115, startPoint y: 166, endPoint x: 112, endPoint y: 154, distance: 12.0
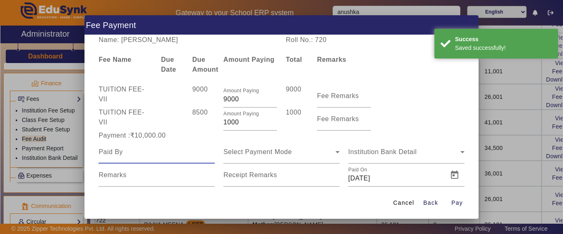
click at [111, 160] on div "Select Payment Mode Institution Bank Detail Remarks Receipt Remarks Paid On [DA…" at bounding box center [281, 163] width 374 height 46
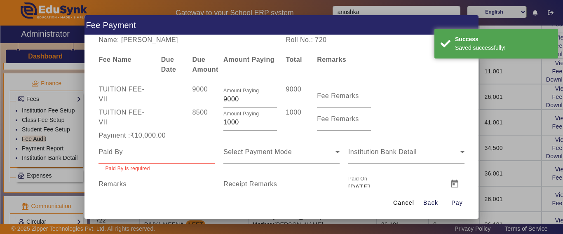
click at [114, 152] on input at bounding box center [156, 152] width 116 height 10
click at [118, 152] on input at bounding box center [156, 152] width 116 height 10
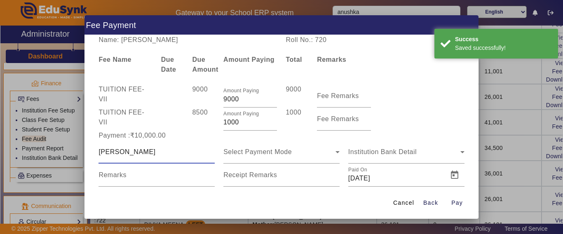
type input "[PERSON_NAME]"
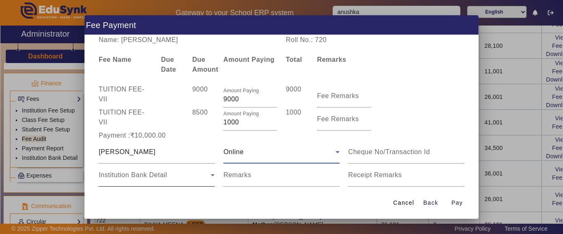
click at [119, 172] on span "Institution Bank Detail" at bounding box center [132, 174] width 68 height 7
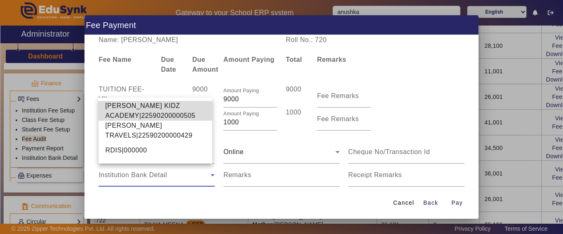
click at [122, 107] on span "[PERSON_NAME] KIDZ ACADEMY|22590200000505" at bounding box center [155, 111] width 101 height 20
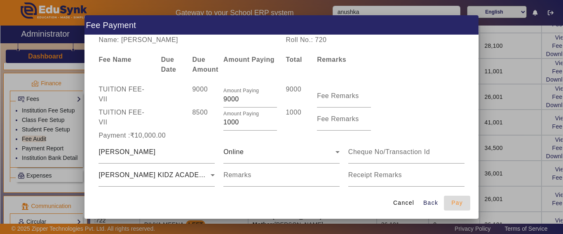
click at [461, 204] on span "Pay" at bounding box center [457, 203] width 12 height 9
